Goal: Transaction & Acquisition: Purchase product/service

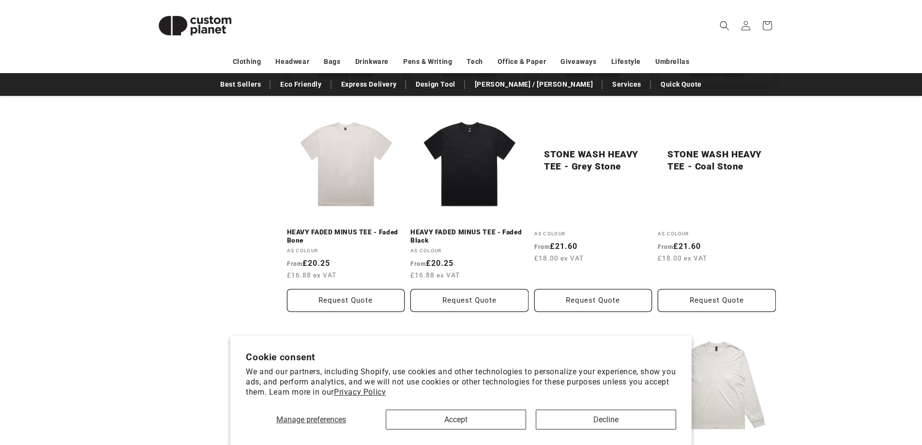
scroll to position [339, 0]
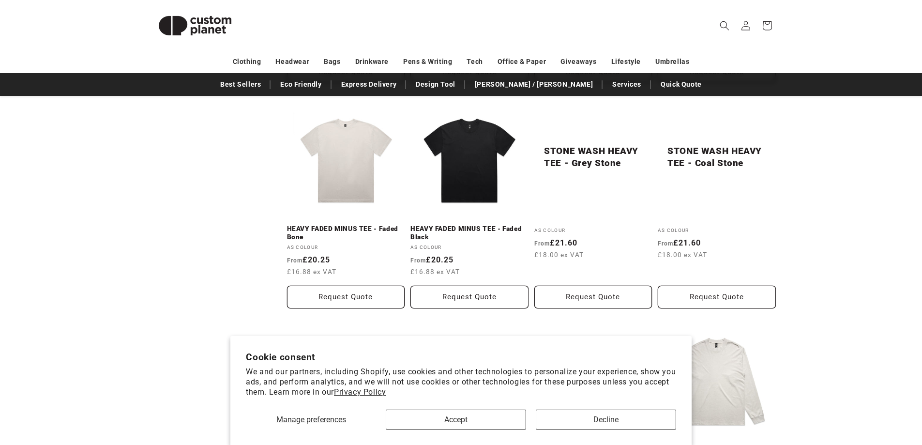
click at [37, 223] on div "**********" at bounding box center [461, 443] width 922 height 1199
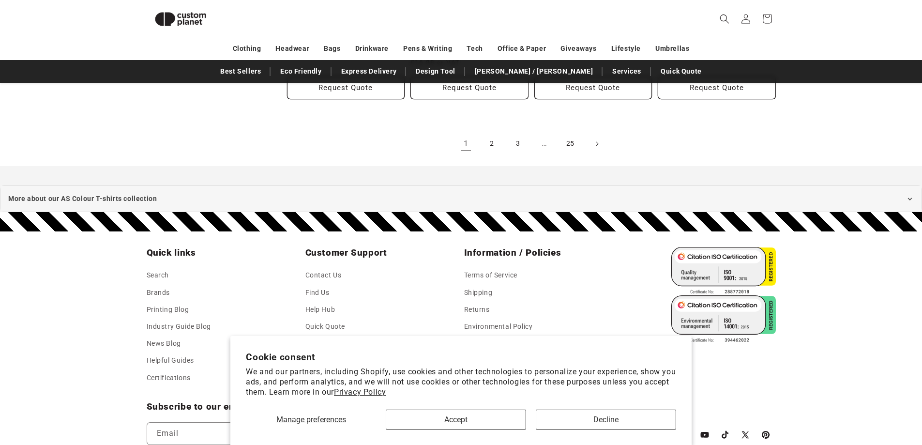
scroll to position [1148, 0]
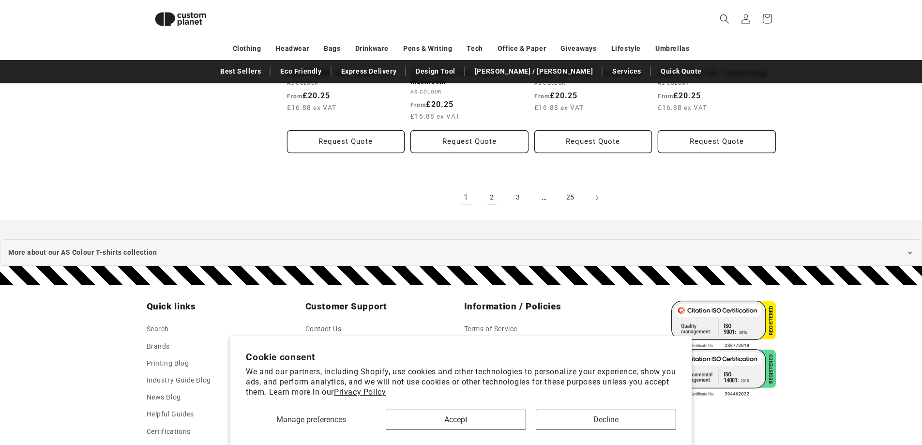
click at [490, 203] on link "2" at bounding box center [491, 197] width 21 height 21
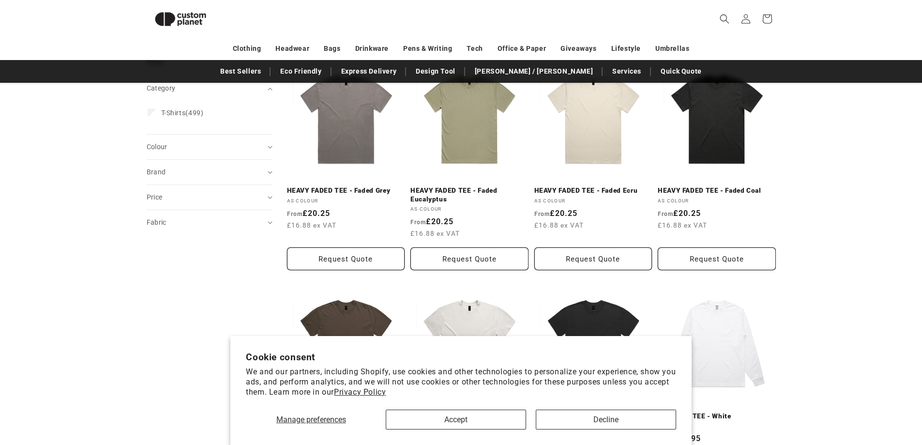
scroll to position [132, 0]
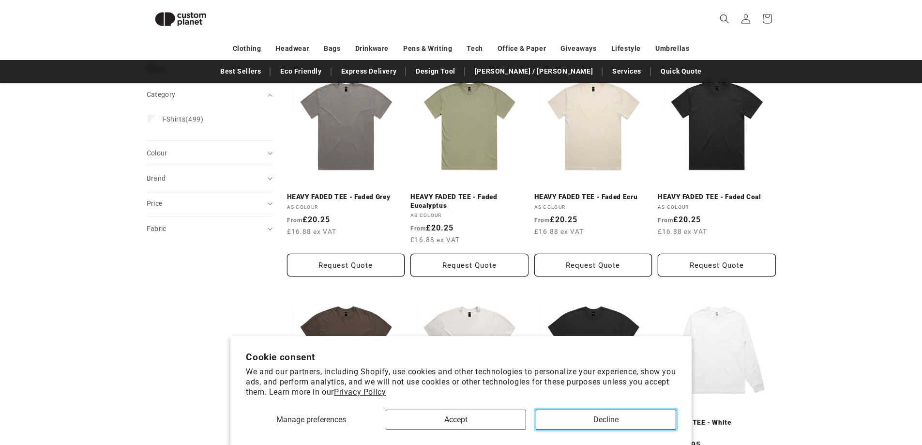
click at [583, 420] on button "Decline" at bounding box center [606, 419] width 140 height 20
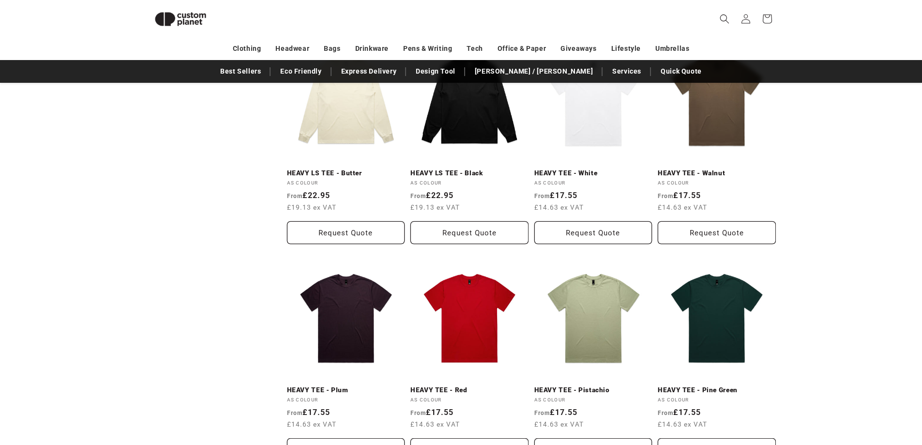
scroll to position [616, 0]
